Goal: Complete application form

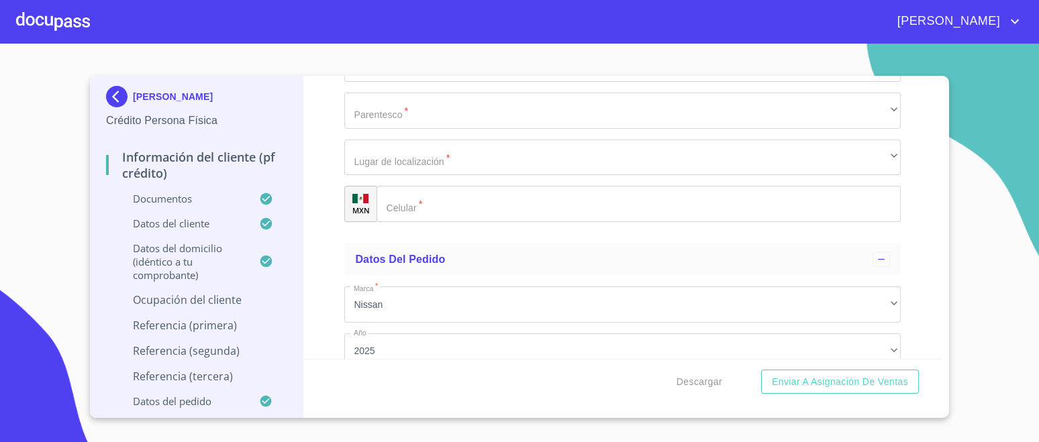
scroll to position [7317, 0]
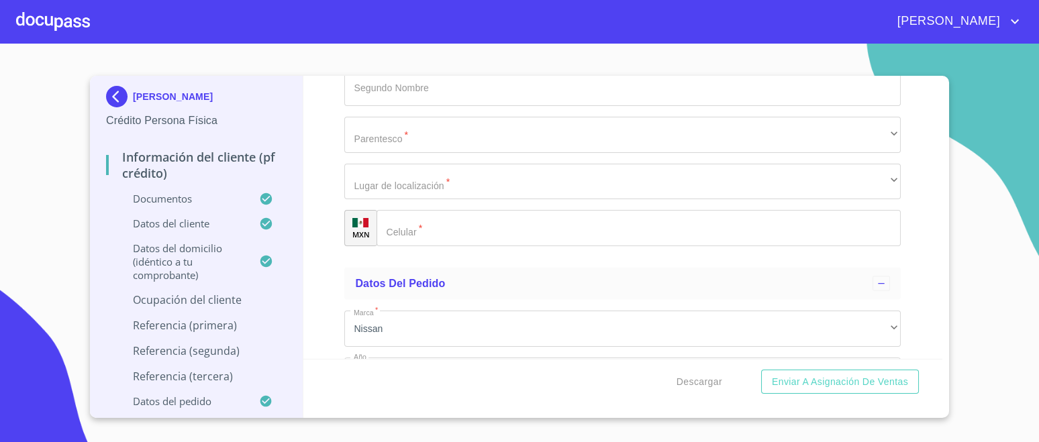
click at [44, 15] on div at bounding box center [53, 21] width 74 height 43
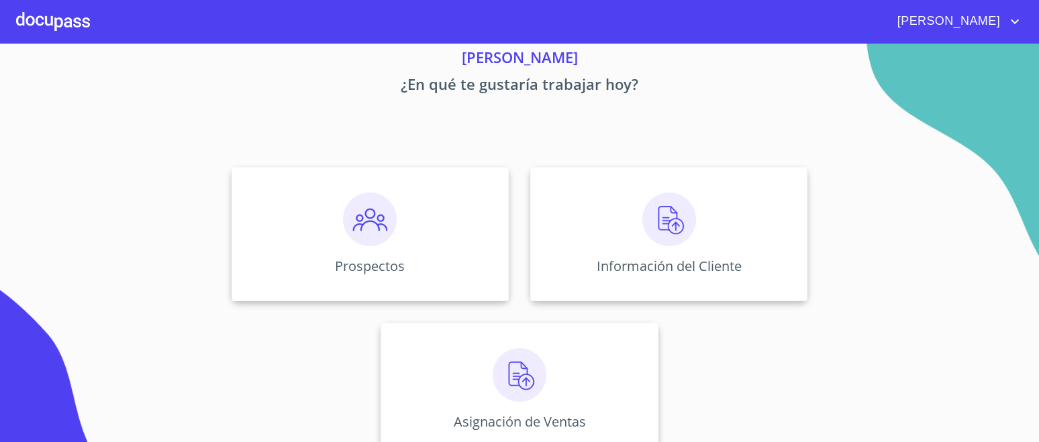
scroll to position [76, 0]
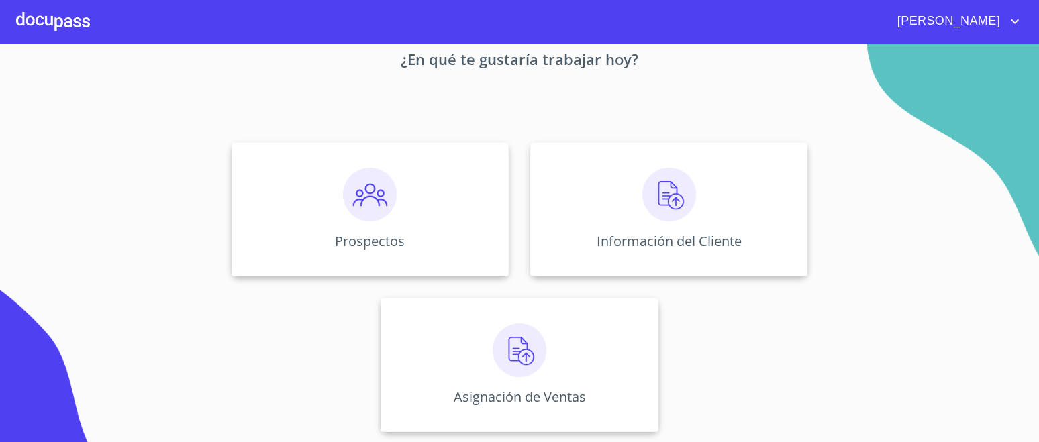
click at [652, 202] on img at bounding box center [669, 195] width 54 height 54
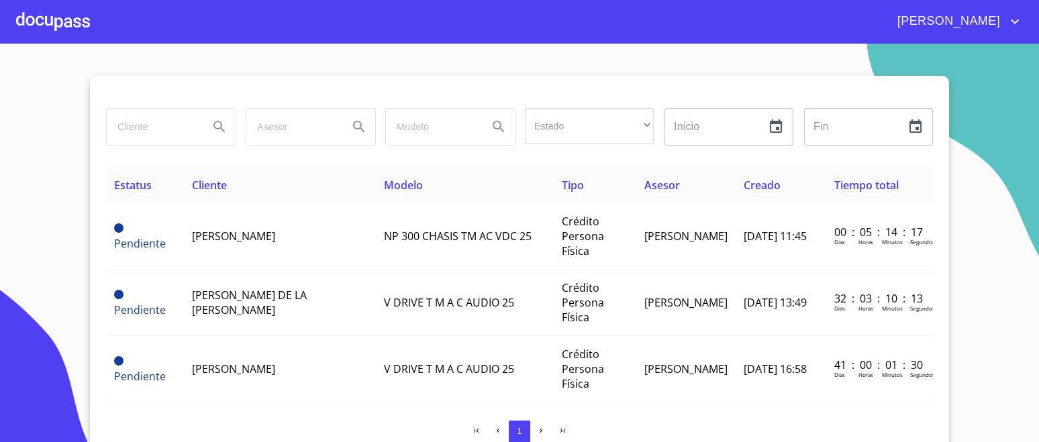
click at [208, 234] on span "[PERSON_NAME]" at bounding box center [233, 236] width 83 height 15
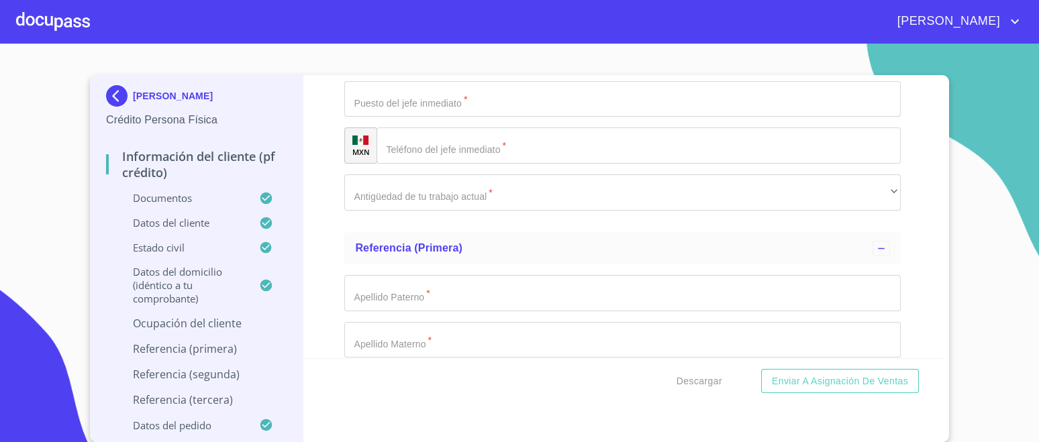
scroll to position [6192, 0]
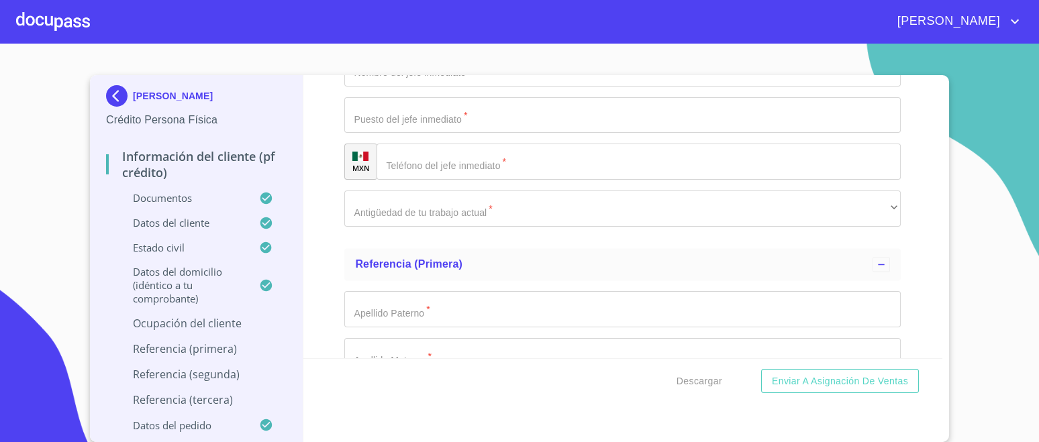
click at [71, 26] on div at bounding box center [53, 21] width 74 height 43
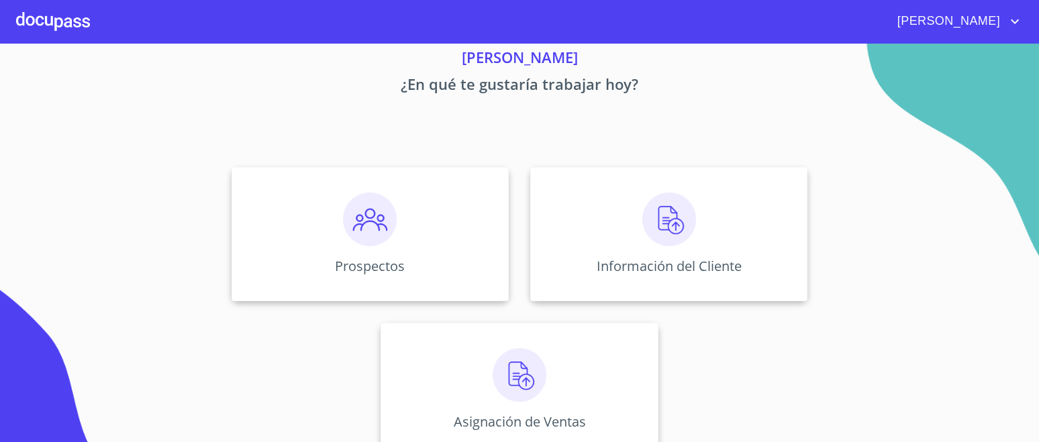
scroll to position [76, 0]
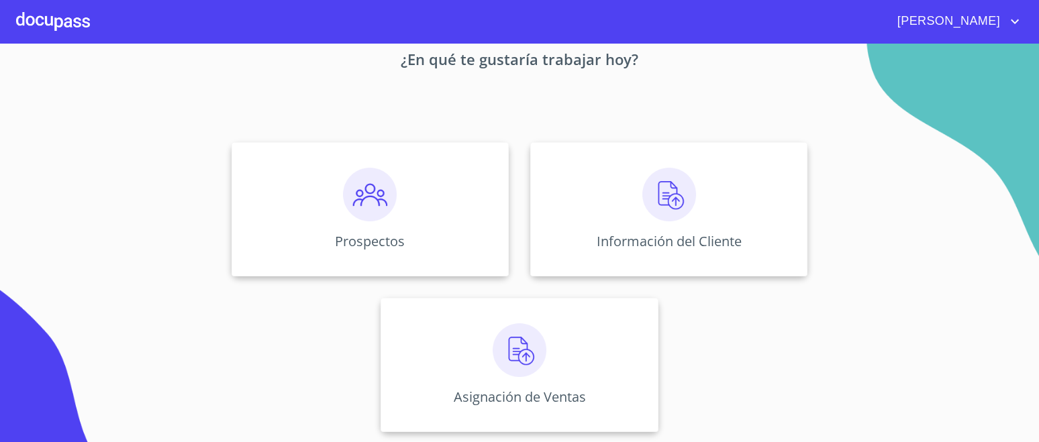
click at [356, 189] on img at bounding box center [370, 195] width 54 height 54
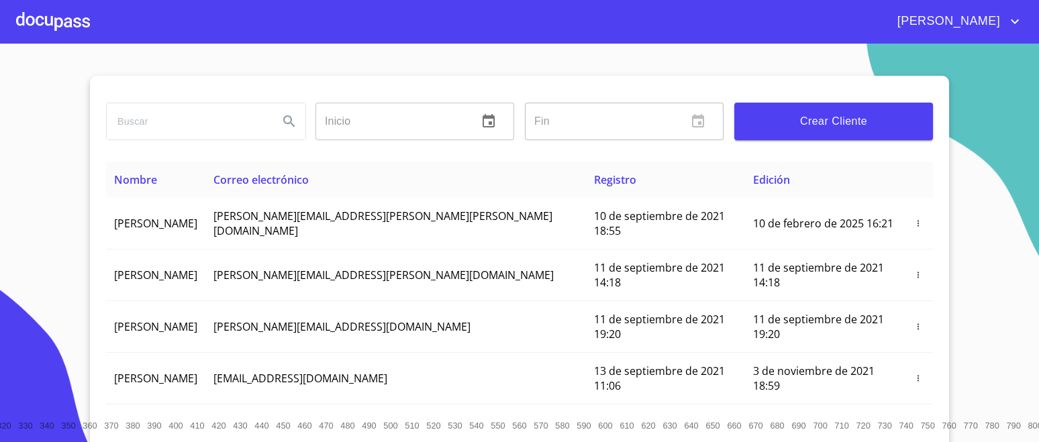
click at [164, 122] on input "search" at bounding box center [187, 121] width 161 height 36
type input "[PERSON_NAME]"
click at [283, 117] on icon "Search" at bounding box center [288, 120] width 11 height 11
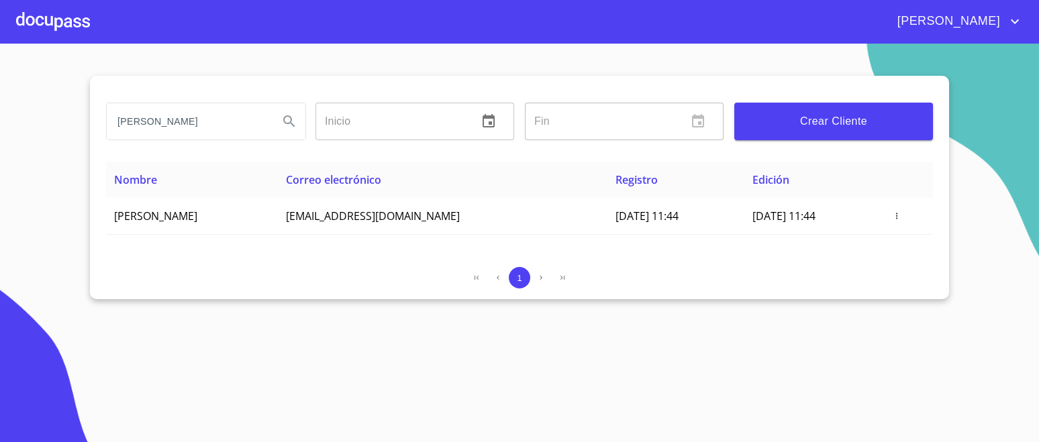
click at [902, 214] on icon "button" at bounding box center [896, 215] width 9 height 9
click at [783, 250] on div at bounding box center [519, 221] width 1039 height 442
click at [904, 214] on span "button" at bounding box center [896, 215] width 13 height 9
click at [872, 260] on p "Crear Tramite" at bounding box center [882, 260] width 59 height 13
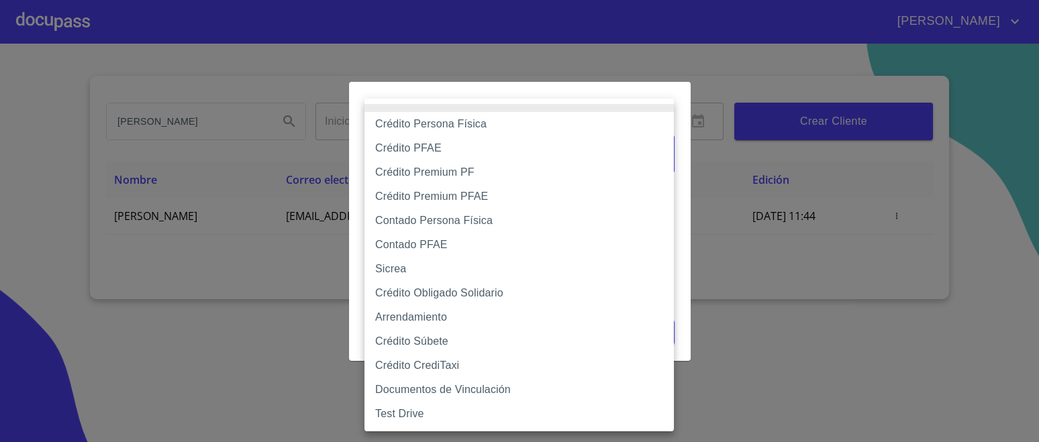
click at [647, 154] on body "[PERSON_NAME] Inicio ​ Fin ​ Crear Cliente Nombre Correo electrónico Registro E…" at bounding box center [519, 221] width 1039 height 442
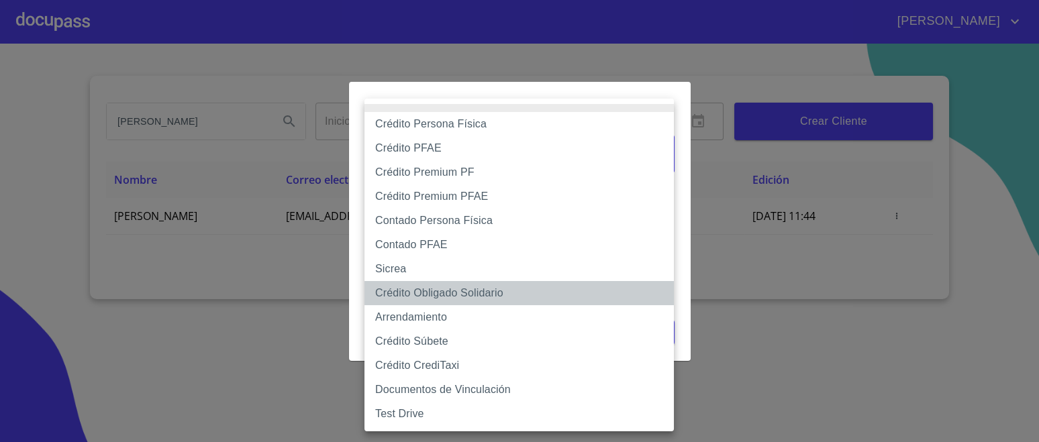
click at [468, 294] on li "Crédito Obligado Solidario" at bounding box center [519, 293] width 309 height 24
type input "61725509ab5355fc594ad23b"
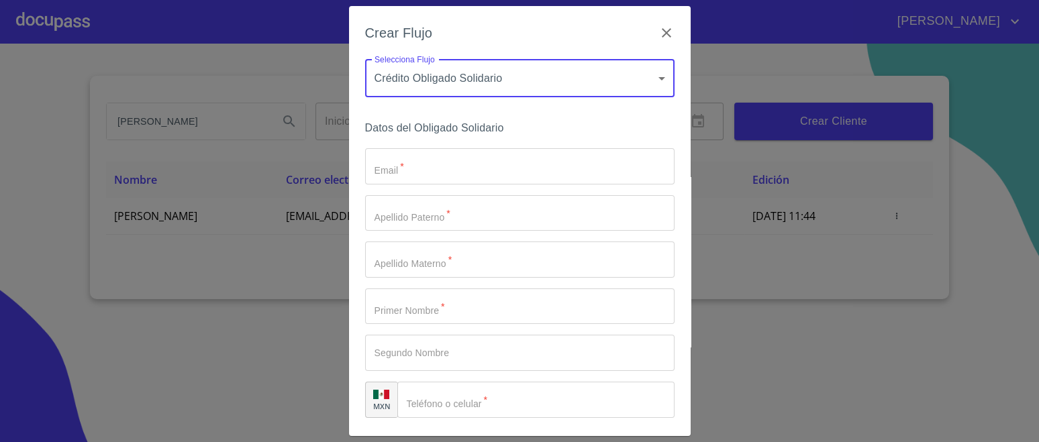
click at [454, 156] on input "Email   *" at bounding box center [519, 166] width 309 height 36
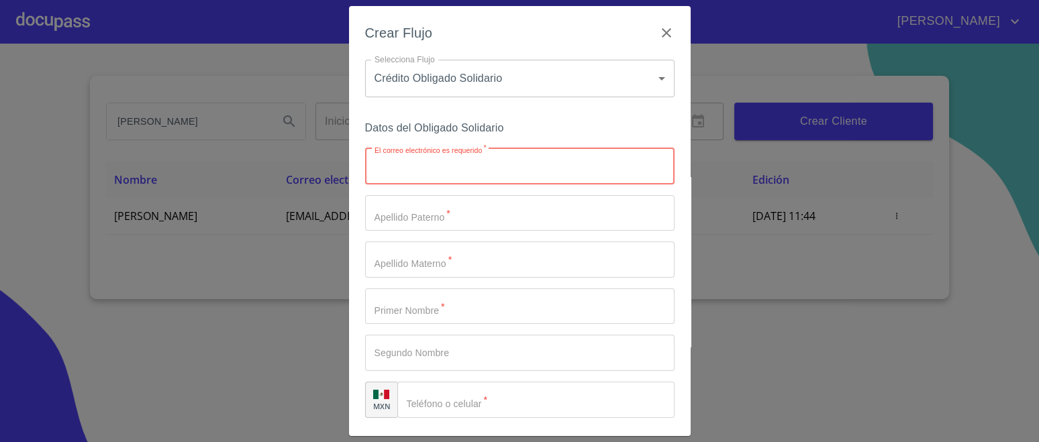
click at [413, 169] on input "El correo electrónico es requerido   *" at bounding box center [519, 166] width 309 height 36
paste input "[EMAIL_ADDRESS][DOMAIN_NAME]"
type input "[EMAIL_ADDRESS][DOMAIN_NAME]"
click at [419, 222] on input "El correo electrónico es requerido   *" at bounding box center [519, 213] width 309 height 36
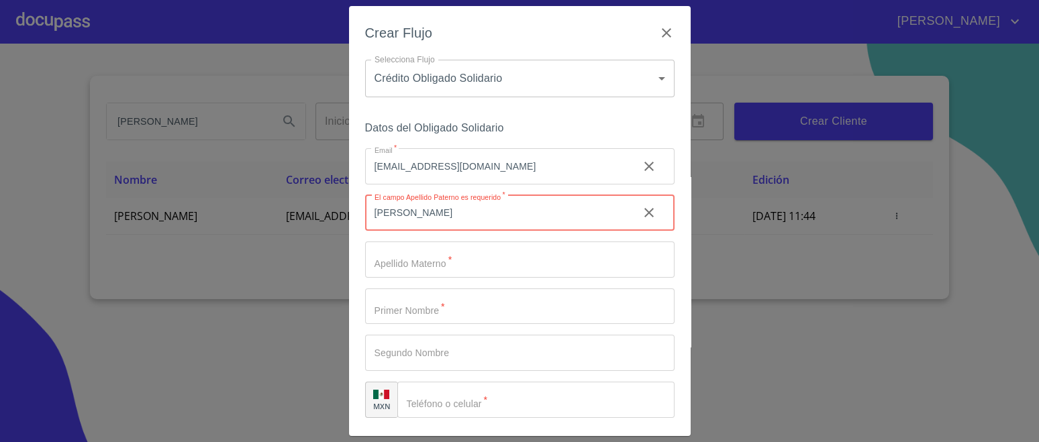
type input "[PERSON_NAME]"
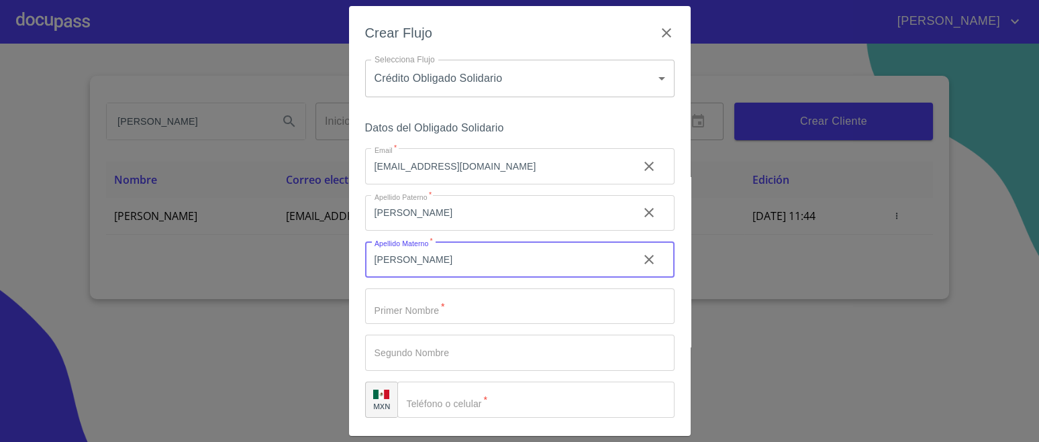
type input "[PERSON_NAME]"
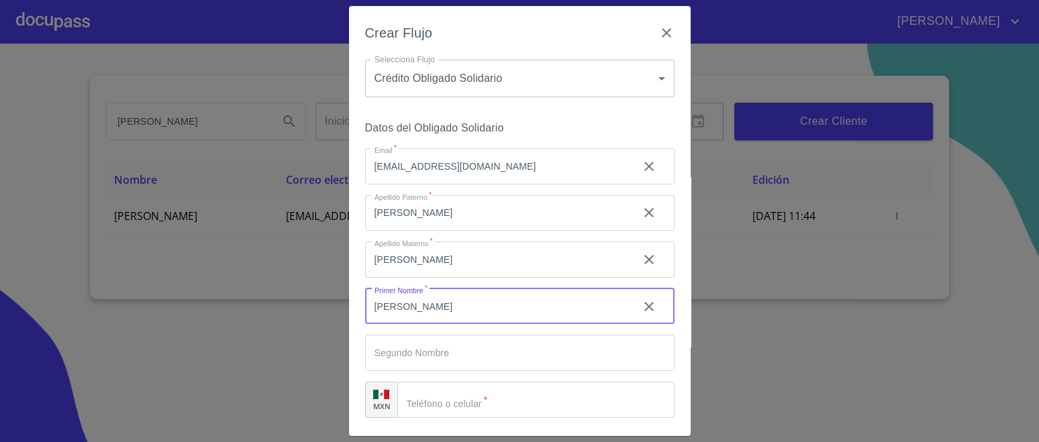
type input "[PERSON_NAME]"
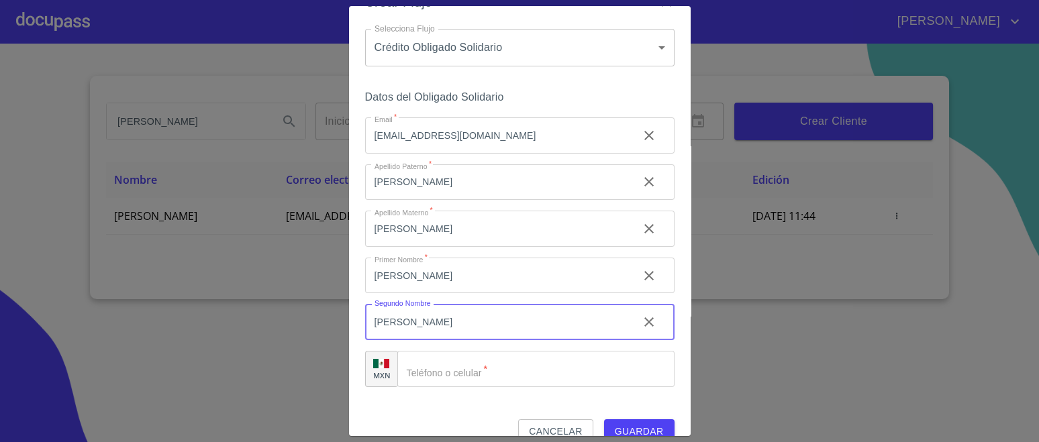
scroll to position [54, 0]
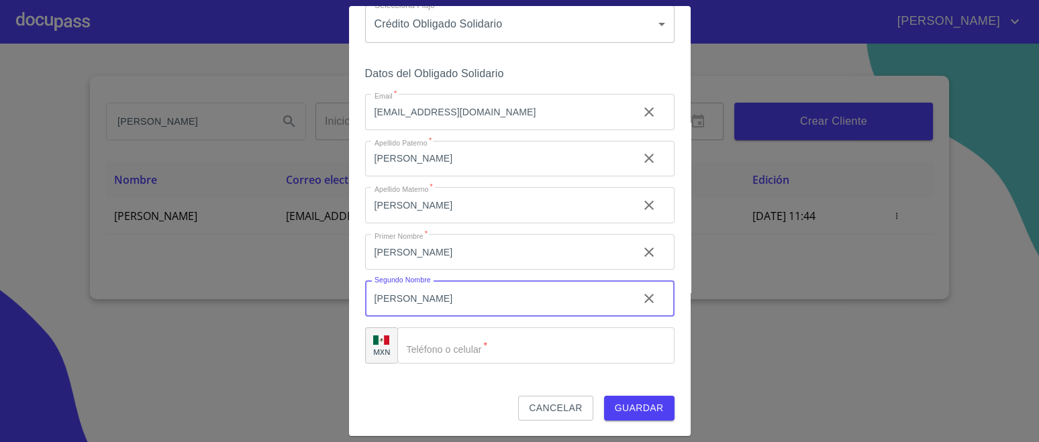
type input "[PERSON_NAME]"
click at [467, 350] on input "Email   *" at bounding box center [535, 346] width 277 height 36
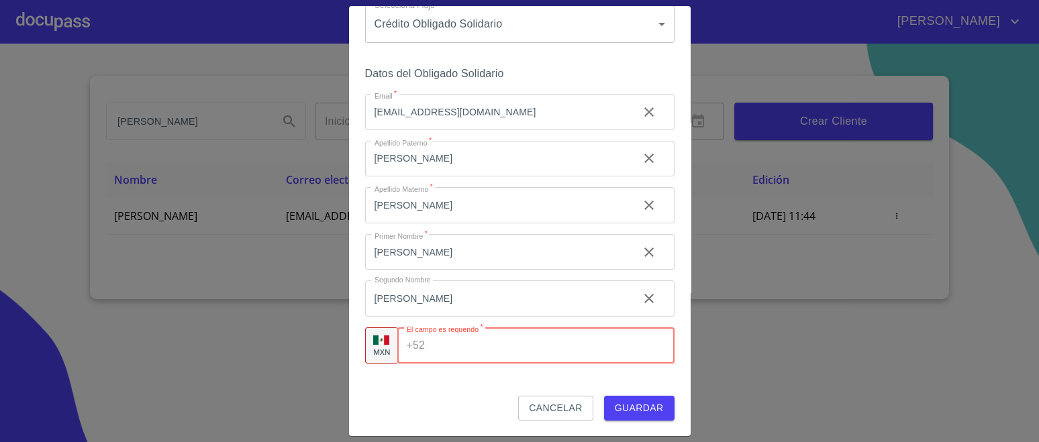
click at [534, 346] on input "Email   *" at bounding box center [552, 346] width 244 height 36
paste input "[PHONE_NUMBER]"
type input "[PHONE_NUMBER]"
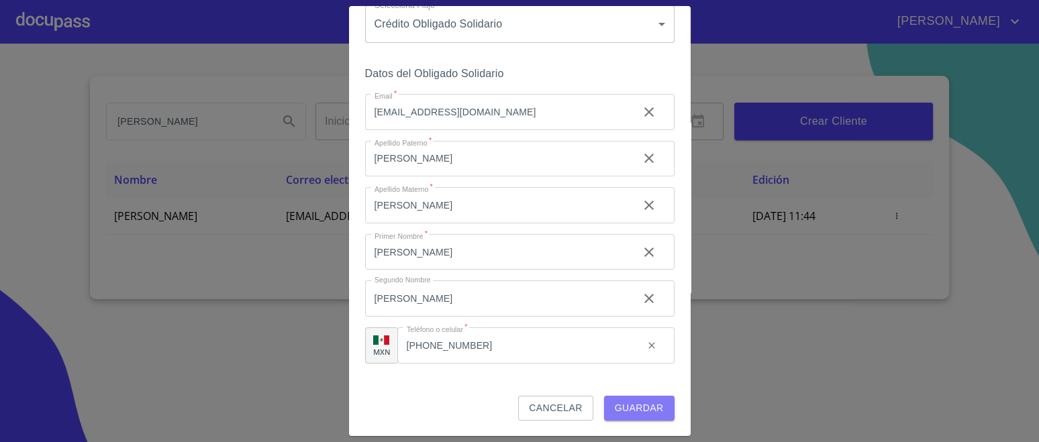
click at [639, 404] on span "Guardar" at bounding box center [639, 408] width 49 height 17
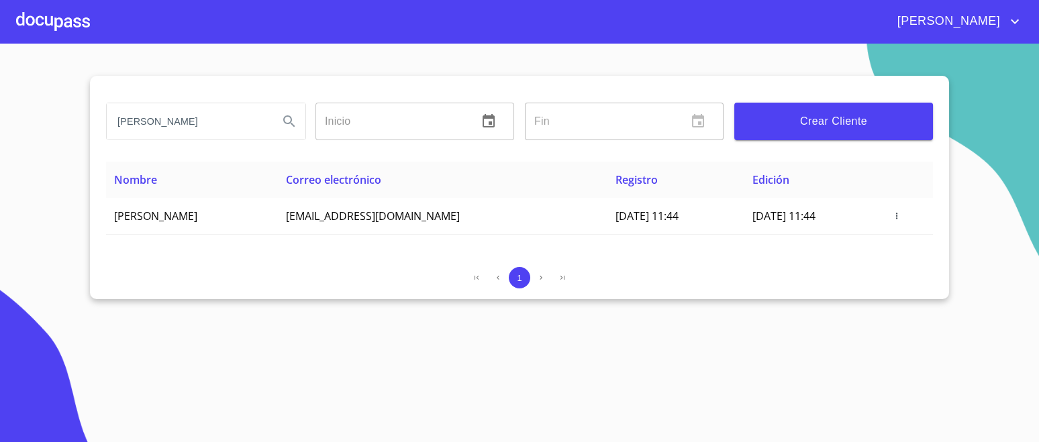
click at [77, 19] on div at bounding box center [53, 21] width 74 height 43
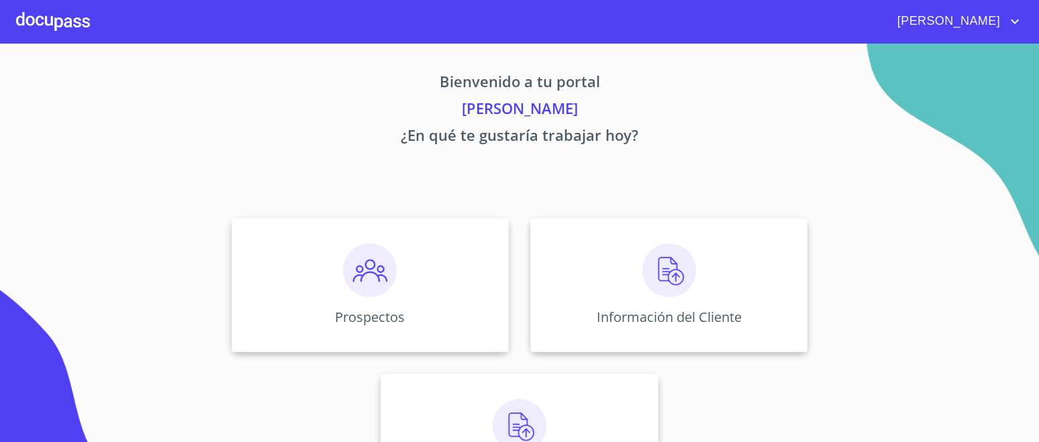
click at [667, 289] on img at bounding box center [669, 271] width 54 height 54
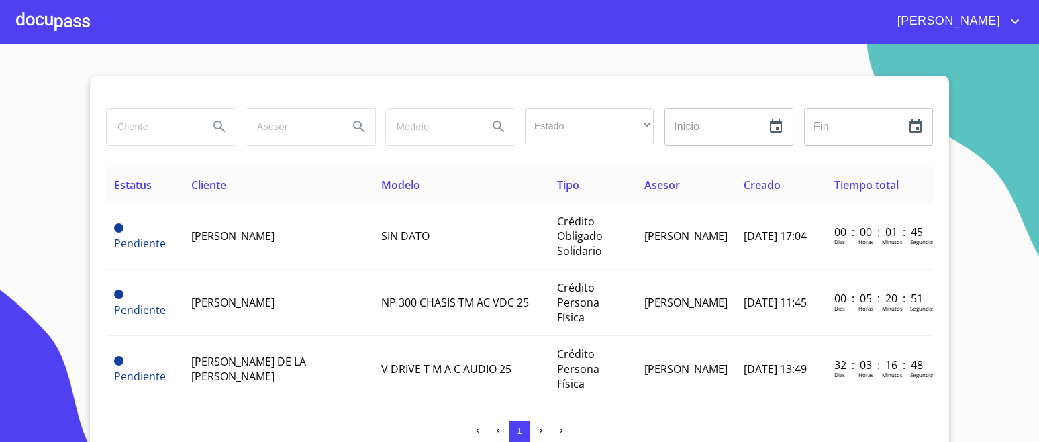
click at [234, 241] on span "[PERSON_NAME]" at bounding box center [232, 236] width 83 height 15
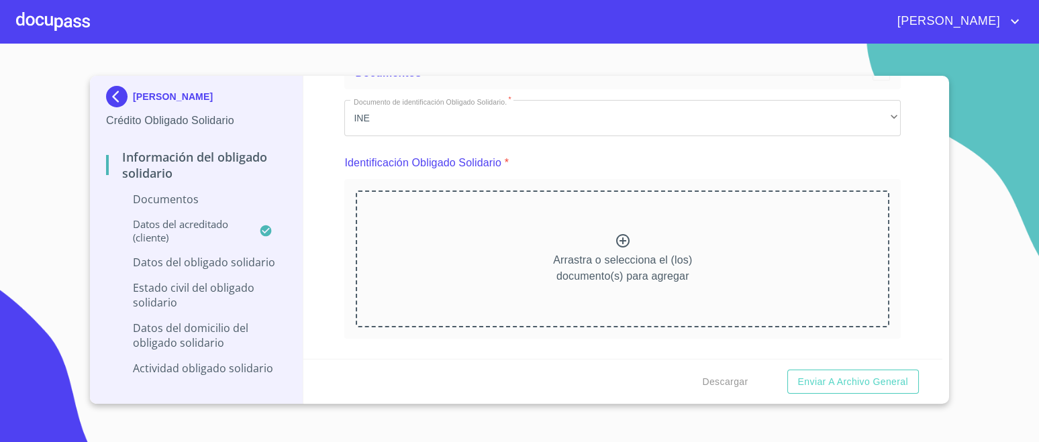
scroll to position [83, 0]
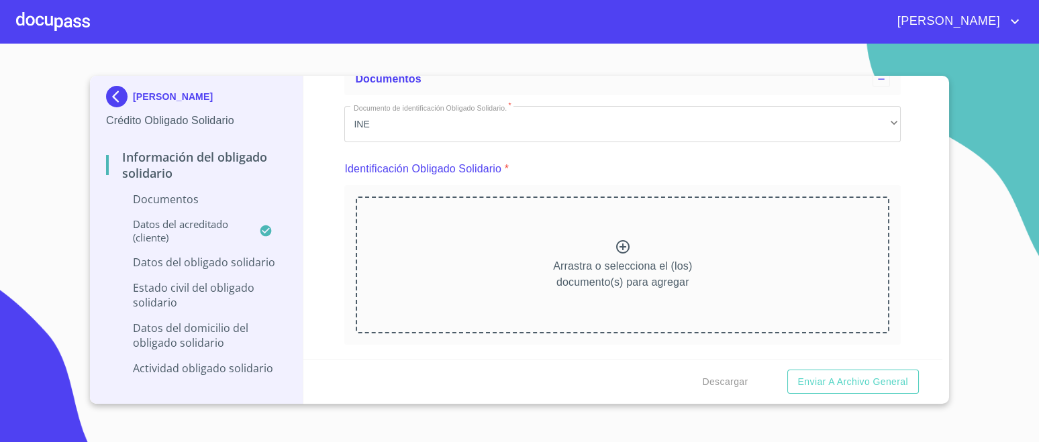
click at [608, 243] on div "Arrastra o selecciona el (los) documento(s) para agregar" at bounding box center [623, 265] width 534 height 137
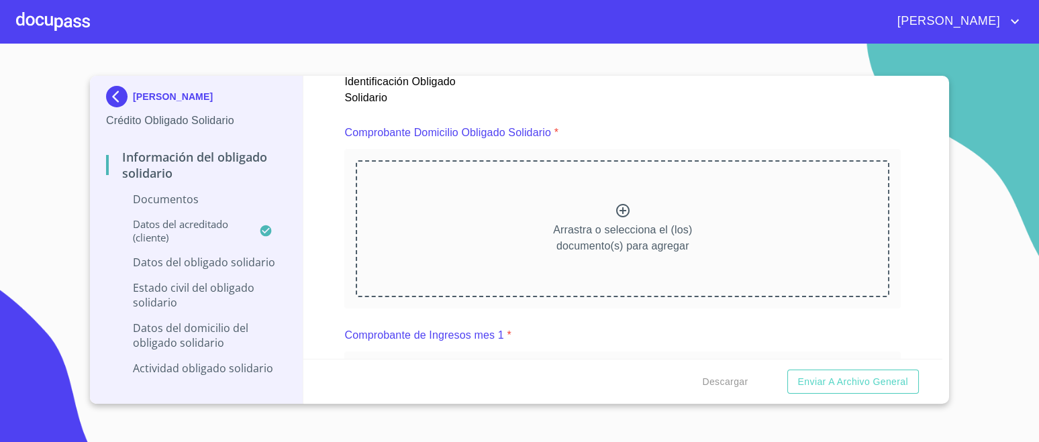
scroll to position [722, 0]
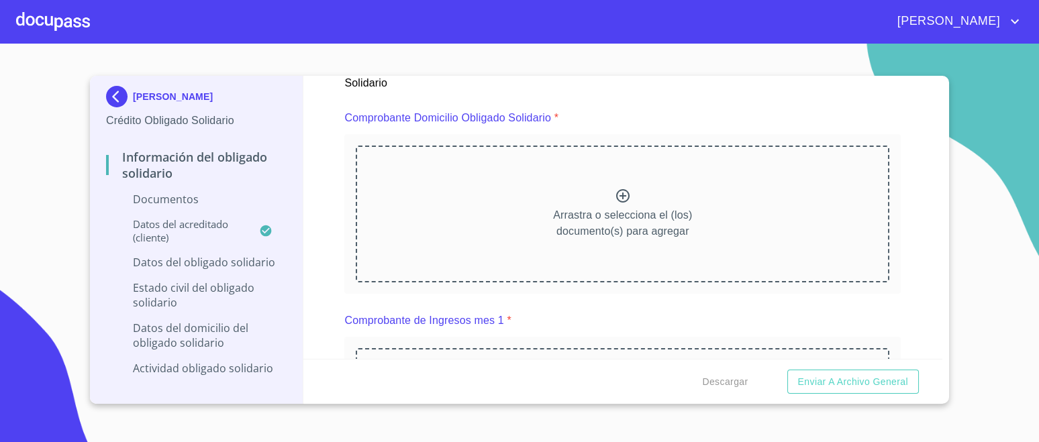
click at [616, 199] on icon at bounding box center [622, 195] width 13 height 13
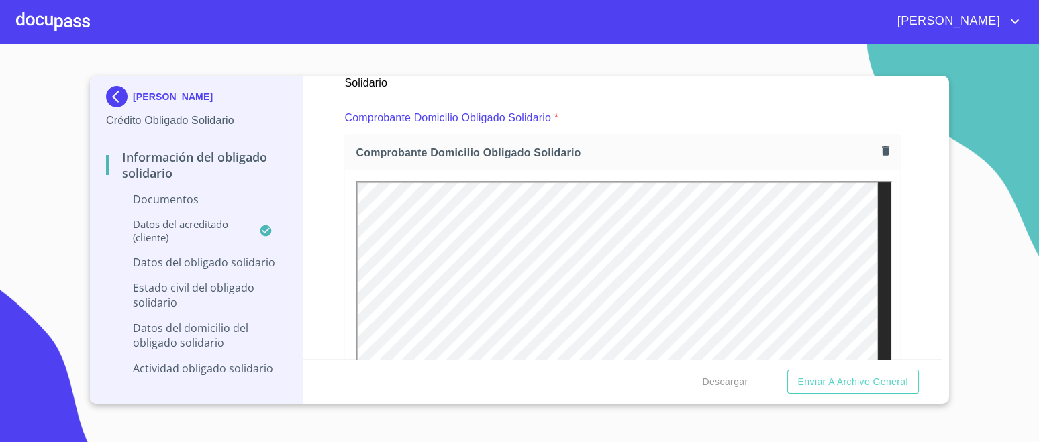
scroll to position [0, 0]
click at [929, 351] on div "Información del Obligado Solidario Documentos Documento de identificación Oblig…" at bounding box center [623, 217] width 640 height 283
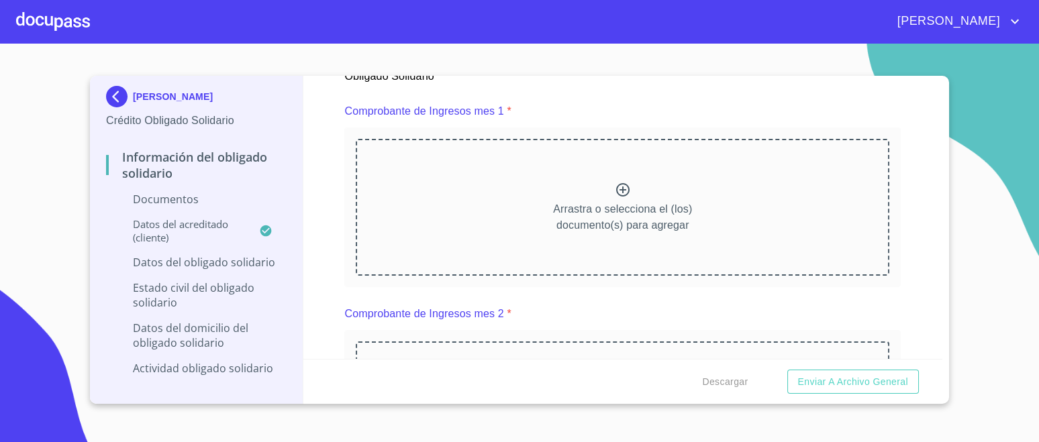
scroll to position [1327, 0]
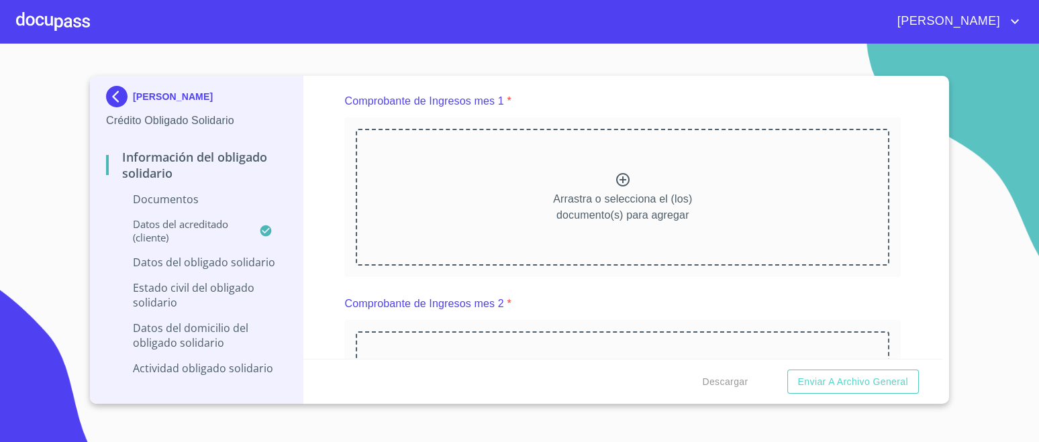
click at [615, 181] on icon at bounding box center [623, 180] width 16 height 16
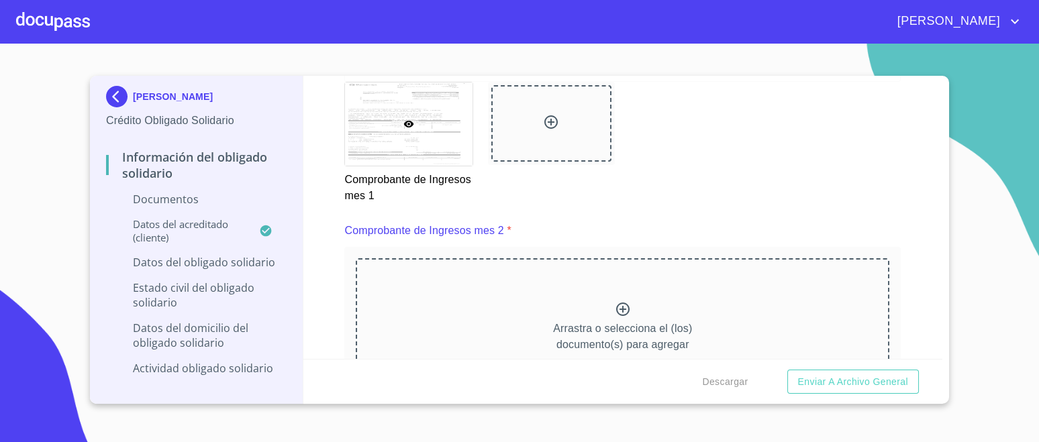
scroll to position [1898, 0]
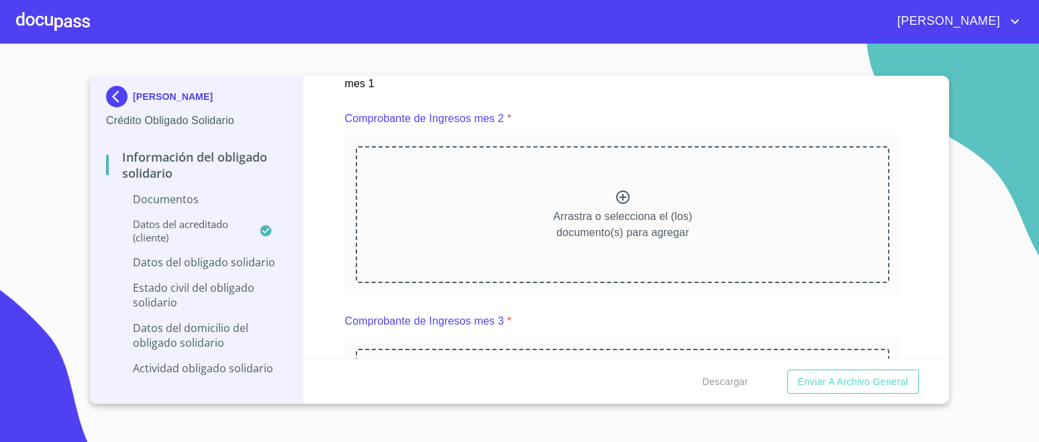
click at [604, 197] on div "Arrastra o selecciona el (los) documento(s) para agregar" at bounding box center [623, 214] width 534 height 137
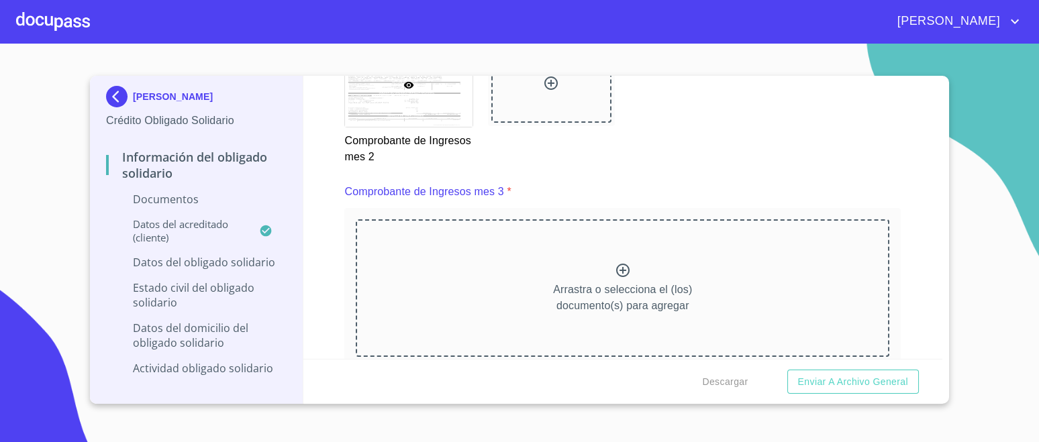
scroll to position [2491, 0]
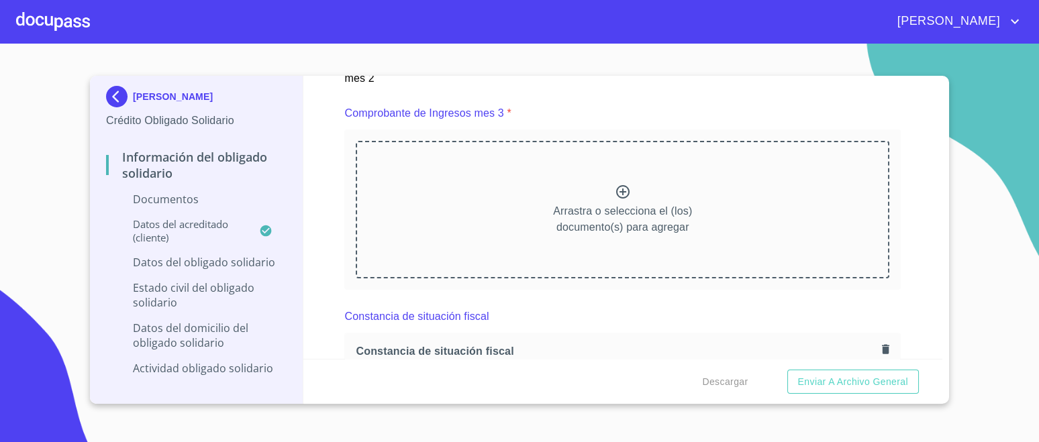
click at [629, 203] on p "Arrastra o selecciona el (los) documento(s) para agregar" at bounding box center [622, 219] width 139 height 32
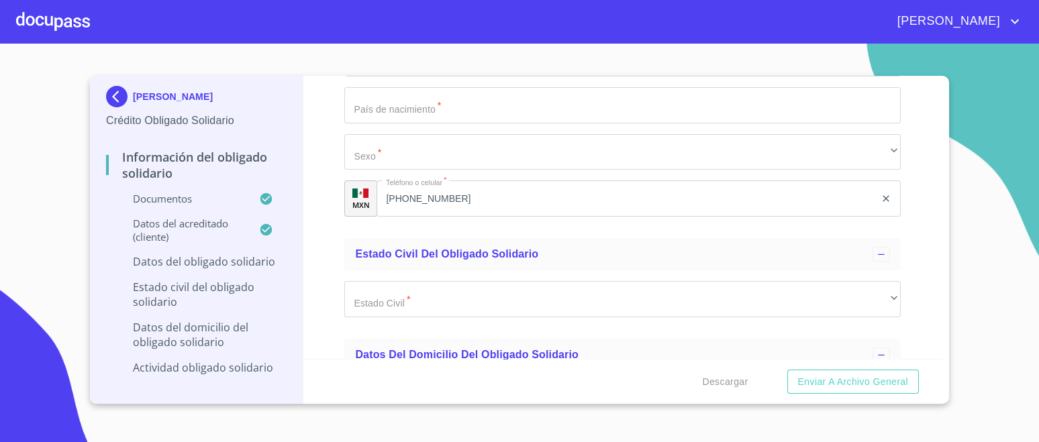
scroll to position [4170, 0]
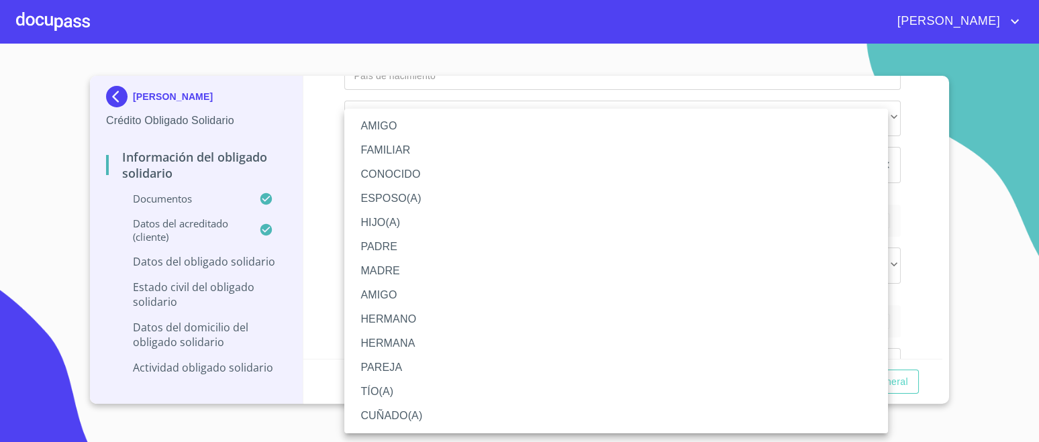
click at [397, 248] on li "PADRE" at bounding box center [616, 247] width 544 height 24
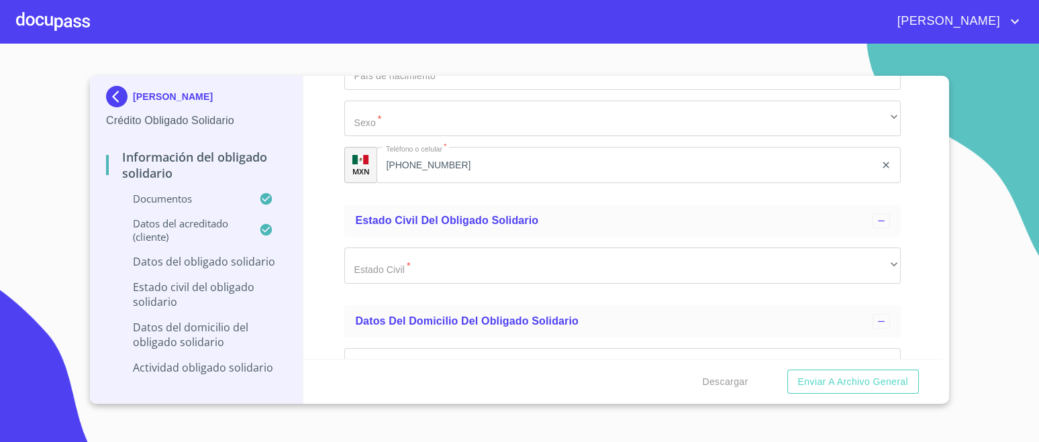
drag, startPoint x: 874, startPoint y: 230, endPoint x: 870, endPoint y: 238, distance: 8.4
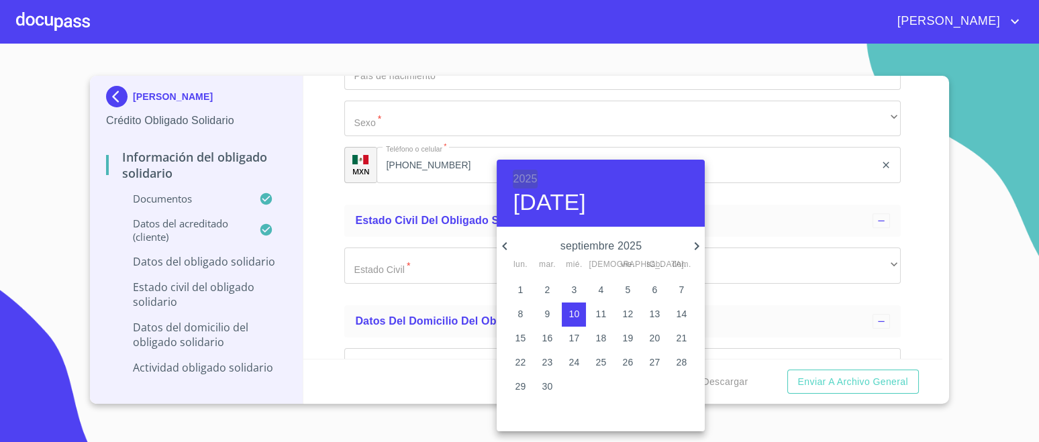
click at [525, 177] on h6 "2025" at bounding box center [525, 179] width 24 height 19
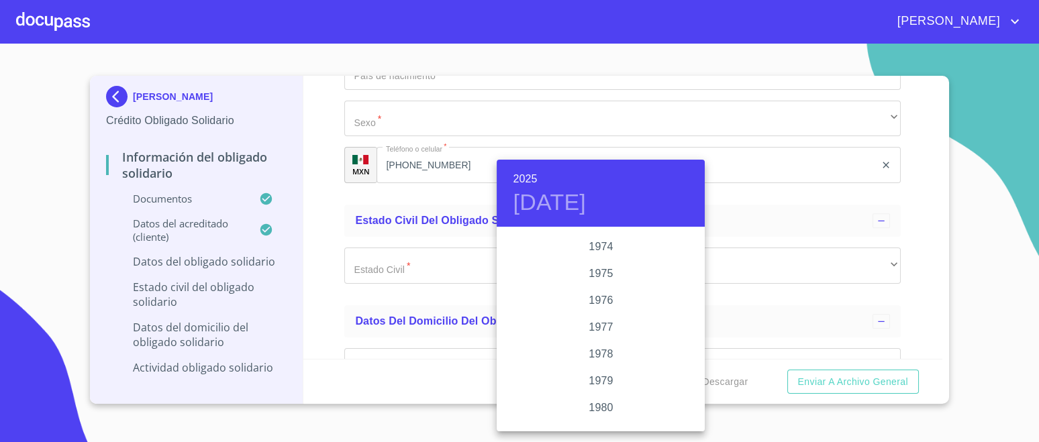
scroll to position [1345, 0]
click at [604, 370] on div "1980" at bounding box center [601, 374] width 208 height 27
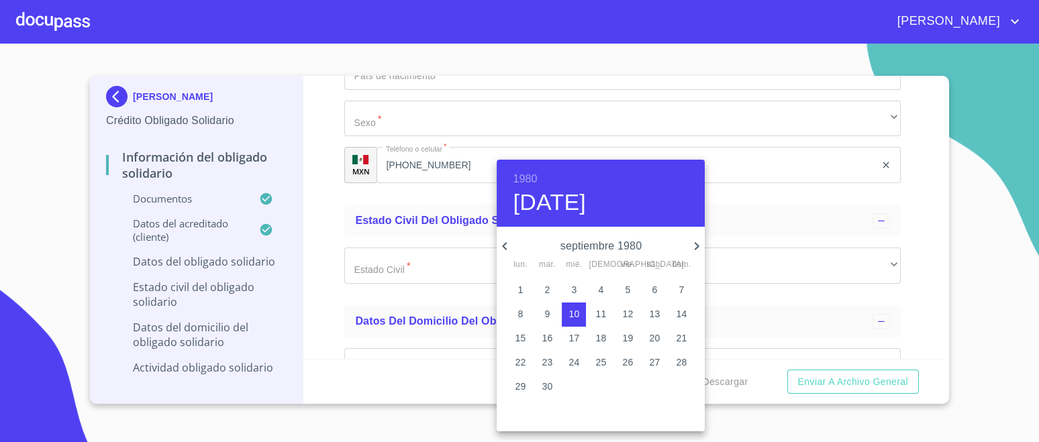
click at [506, 243] on icon "button" at bounding box center [504, 246] width 5 height 8
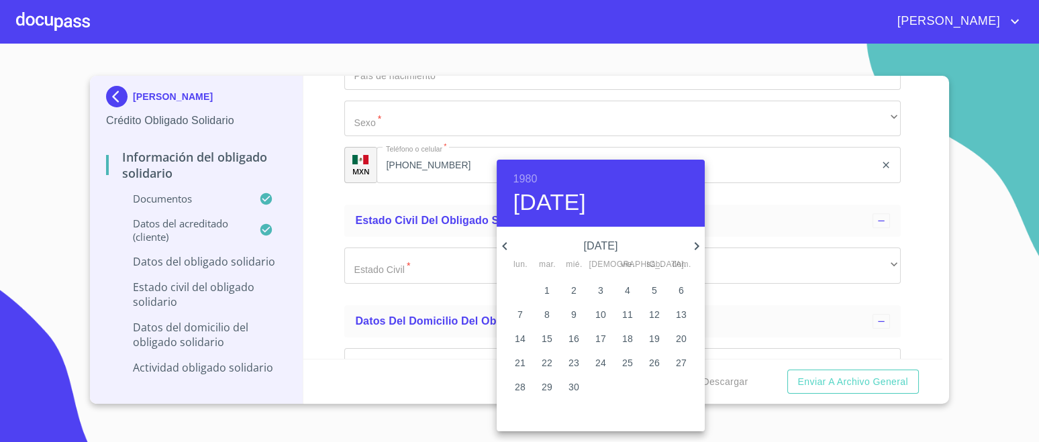
click at [506, 243] on icon "button" at bounding box center [504, 246] width 5 height 8
click at [681, 284] on p "3" at bounding box center [681, 289] width 5 height 13
type input "[DATE]"
click at [900, 260] on div at bounding box center [519, 221] width 1039 height 442
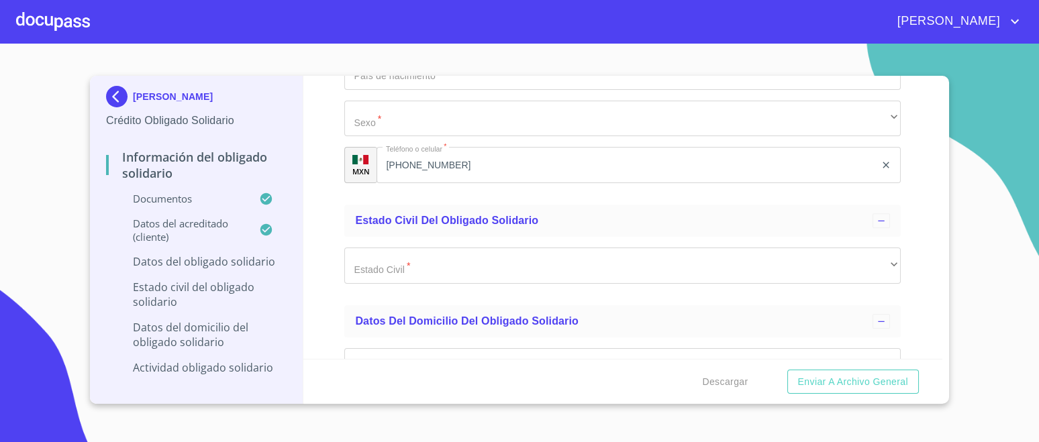
paste input "AUSP800203UI3"
type input "AUSP800203UI3"
paste input "AUSP800203HJCGLD04"
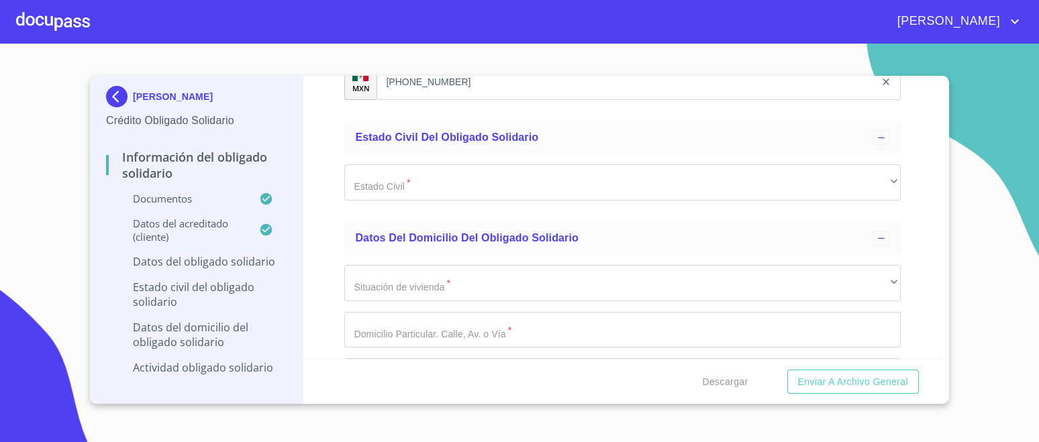
scroll to position [4254, 0]
type input "AUSP800203HJCGLD04"
type input "2"
type input "2615017761632"
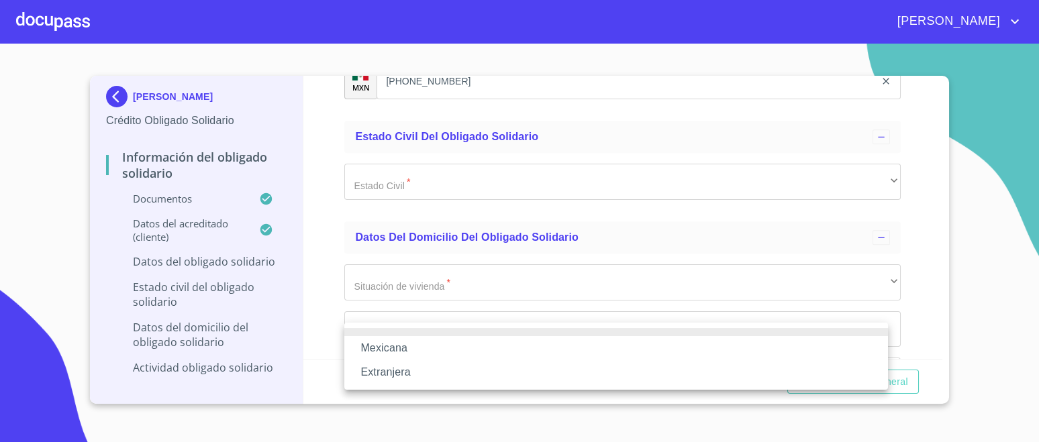
click at [406, 346] on li "Mexicana" at bounding box center [616, 348] width 544 height 24
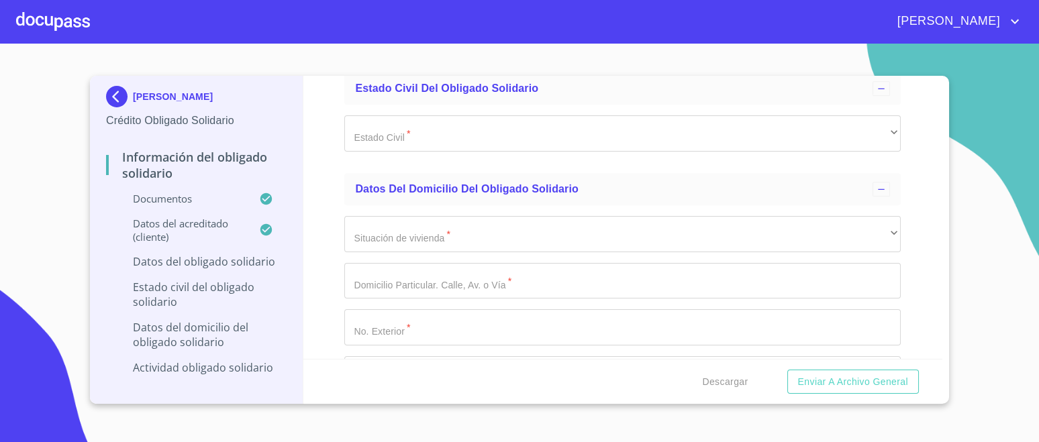
scroll to position [4422, 0]
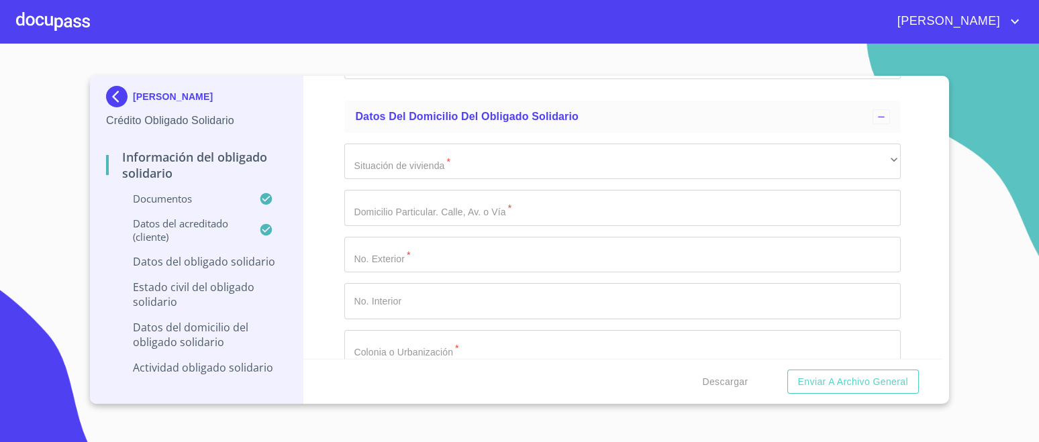
type input "[GEOGRAPHIC_DATA]"
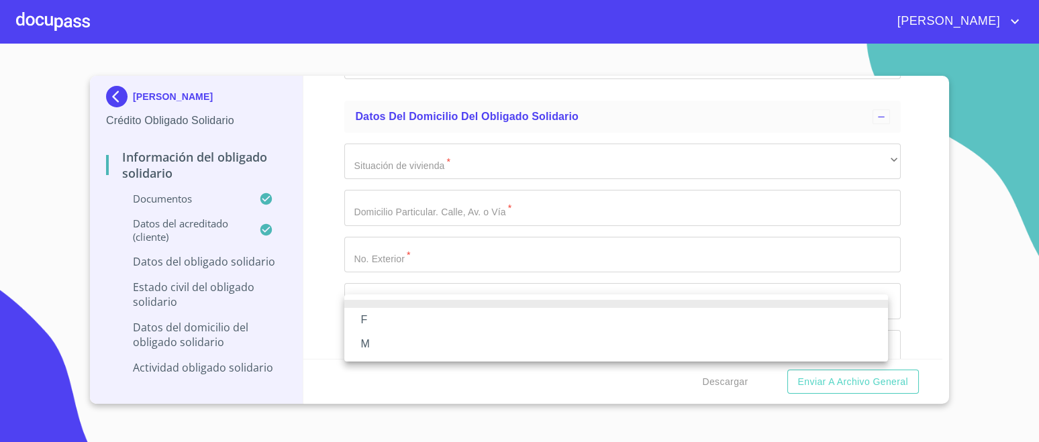
click at [489, 260] on div at bounding box center [519, 221] width 1039 height 442
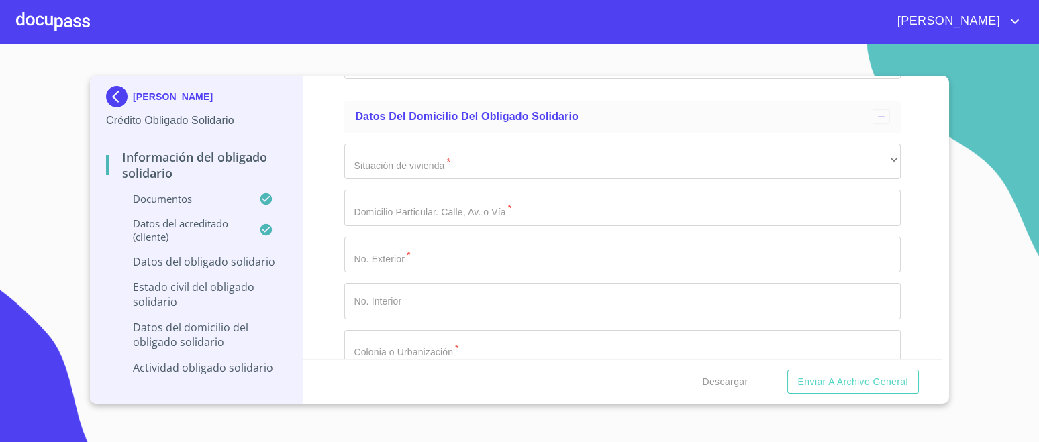
type input "[GEOGRAPHIC_DATA]"
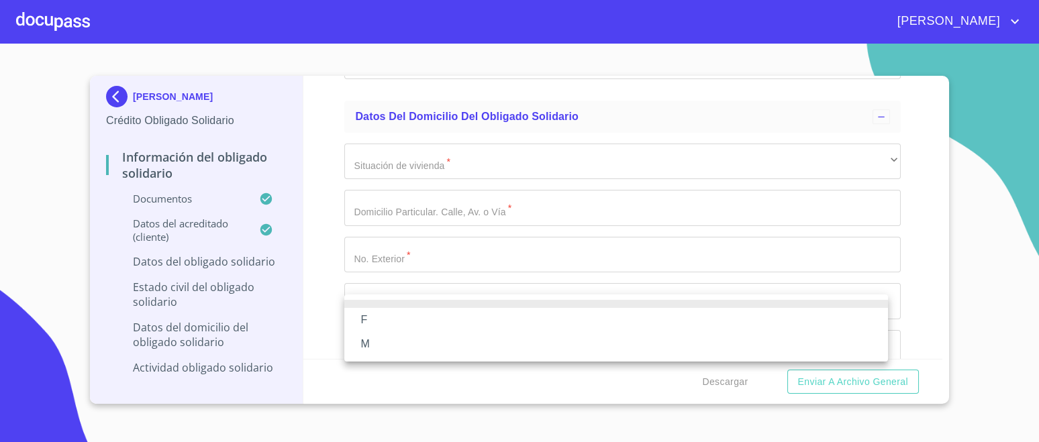
click at [365, 341] on li "M" at bounding box center [616, 344] width 544 height 24
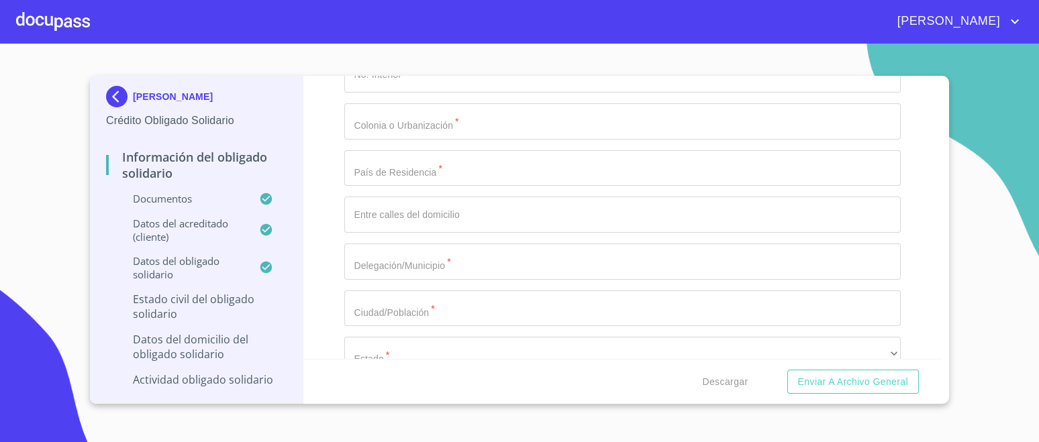
scroll to position [4674, 0]
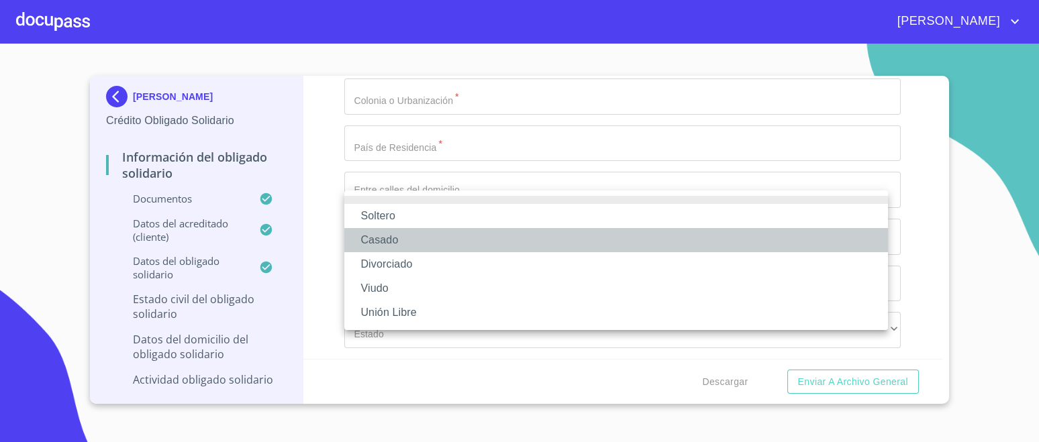
click at [383, 235] on li "Casado" at bounding box center [616, 240] width 544 height 24
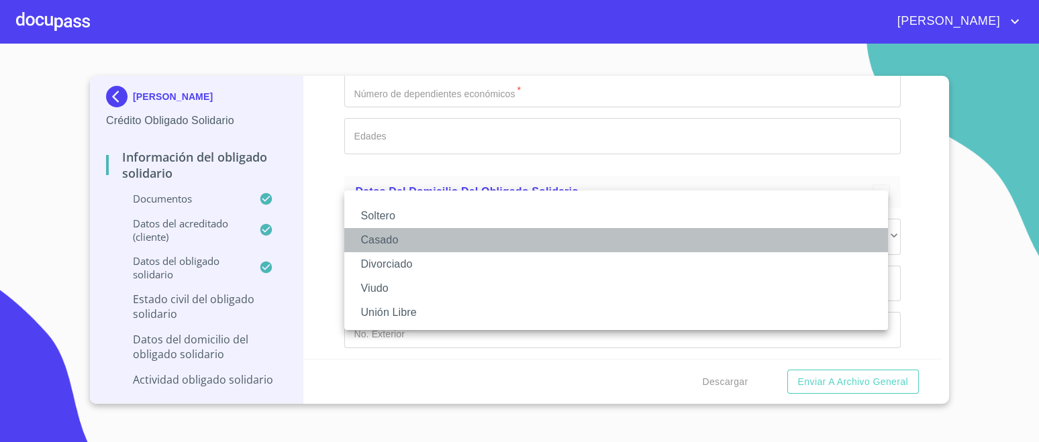
click at [428, 244] on li "Casado" at bounding box center [616, 240] width 544 height 24
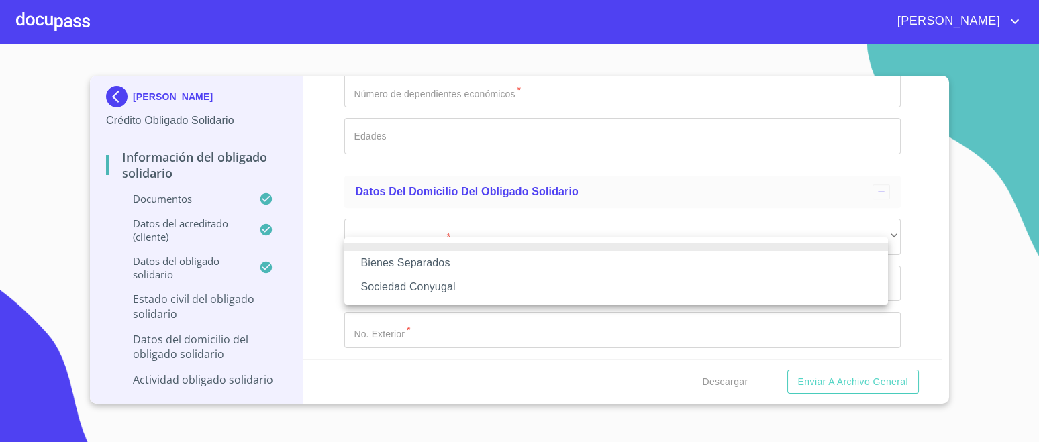
click at [428, 293] on li "Sociedad Conyugal" at bounding box center [616, 287] width 544 height 24
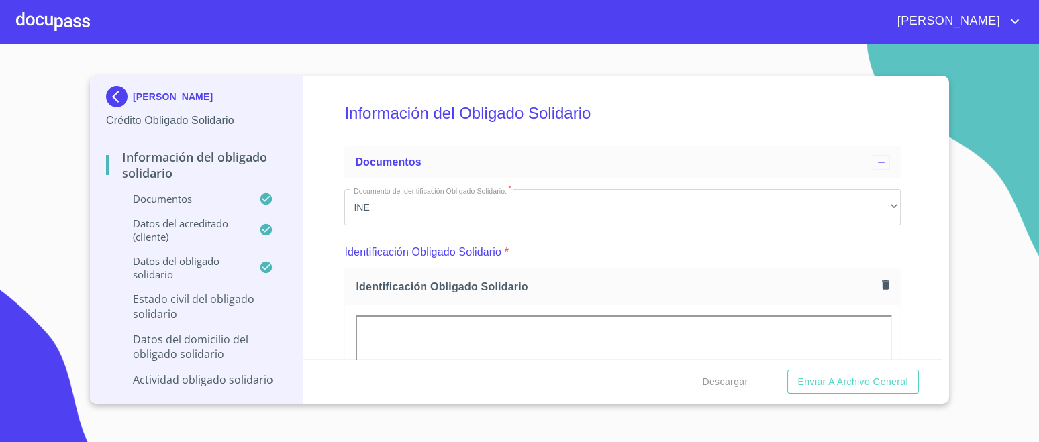
scroll to position [0, 0]
click at [1002, 112] on section "[PERSON_NAME] Crédito Obligado Solidario Información del Obligado Solidario Doc…" at bounding box center [519, 243] width 1039 height 399
